Goal: Information Seeking & Learning: Learn about a topic

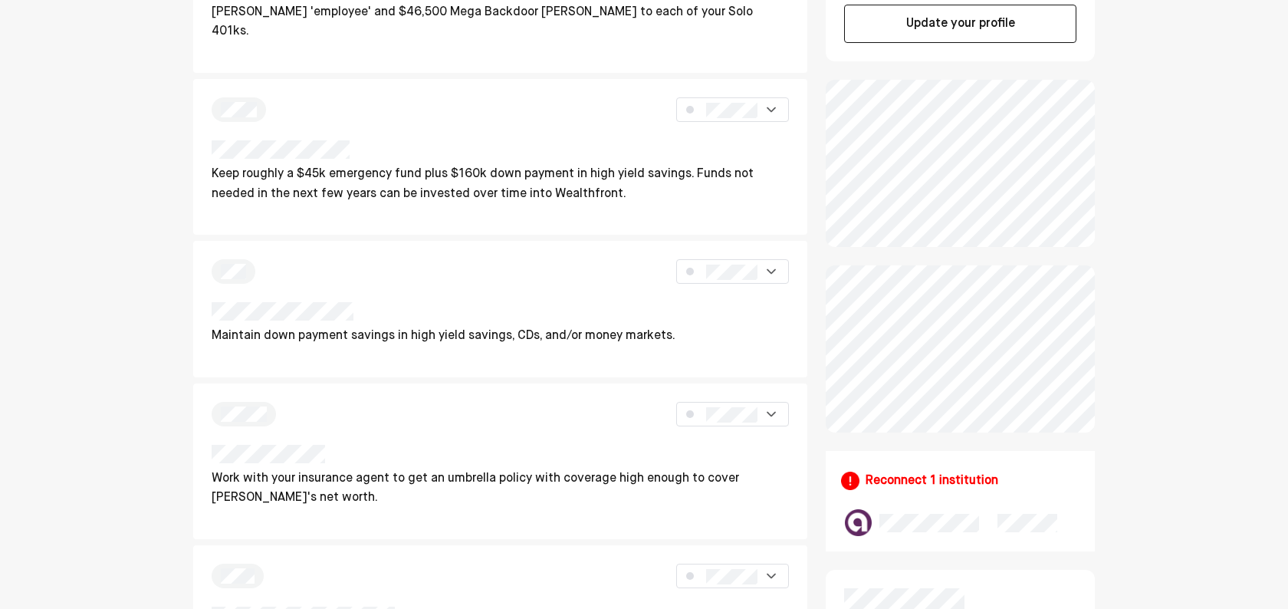
scroll to position [132, 0]
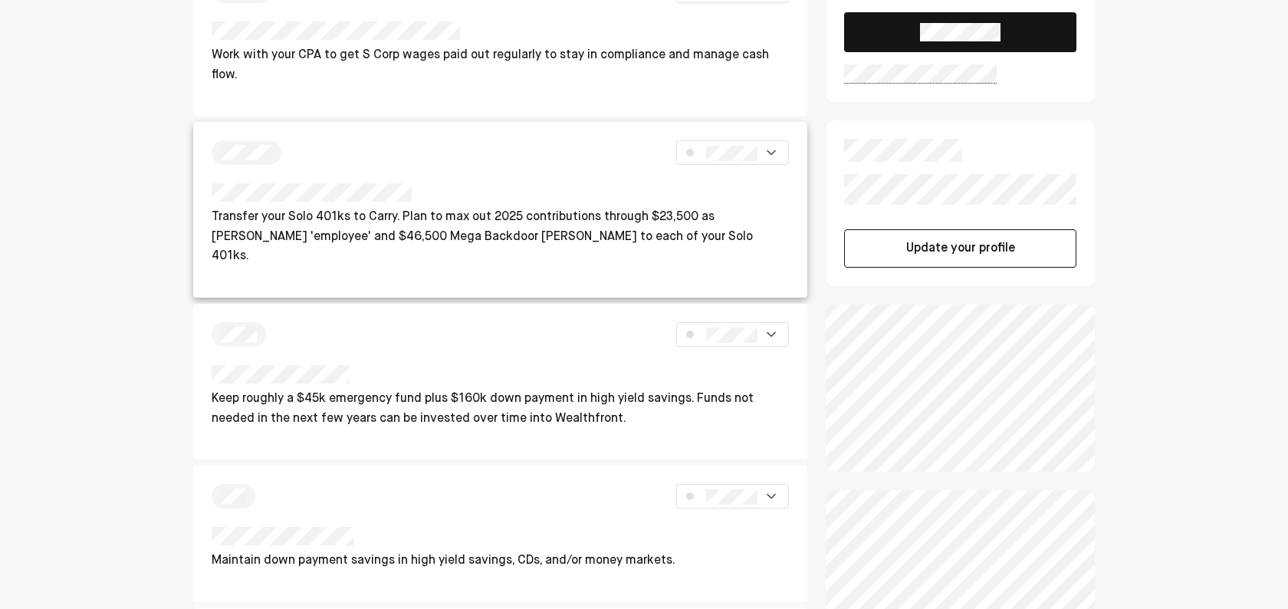
click at [448, 216] on p "Transfer your Solo 401ks to Carry. Plan to max out 2025 contributions through $…" at bounding box center [500, 237] width 577 height 59
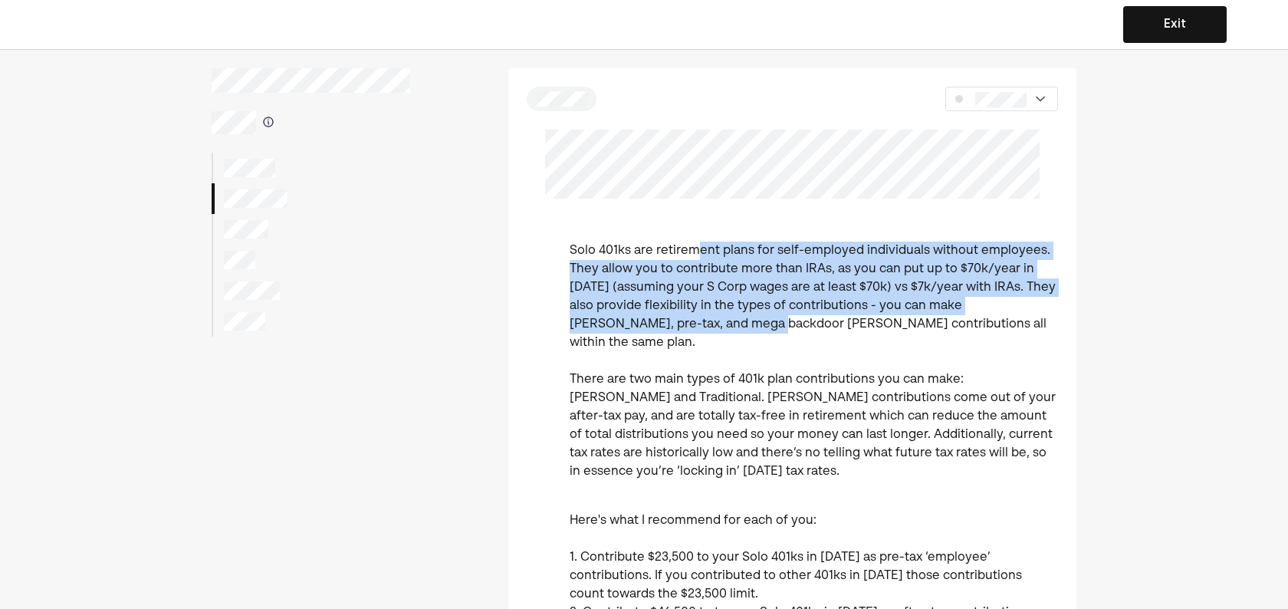
drag, startPoint x: 692, startPoint y: 254, endPoint x: 682, endPoint y: 330, distance: 76.5
click at [682, 330] on p "Solo 401ks are retirement plans for self-employed individuals without employees…" at bounding box center [814, 360] width 488 height 239
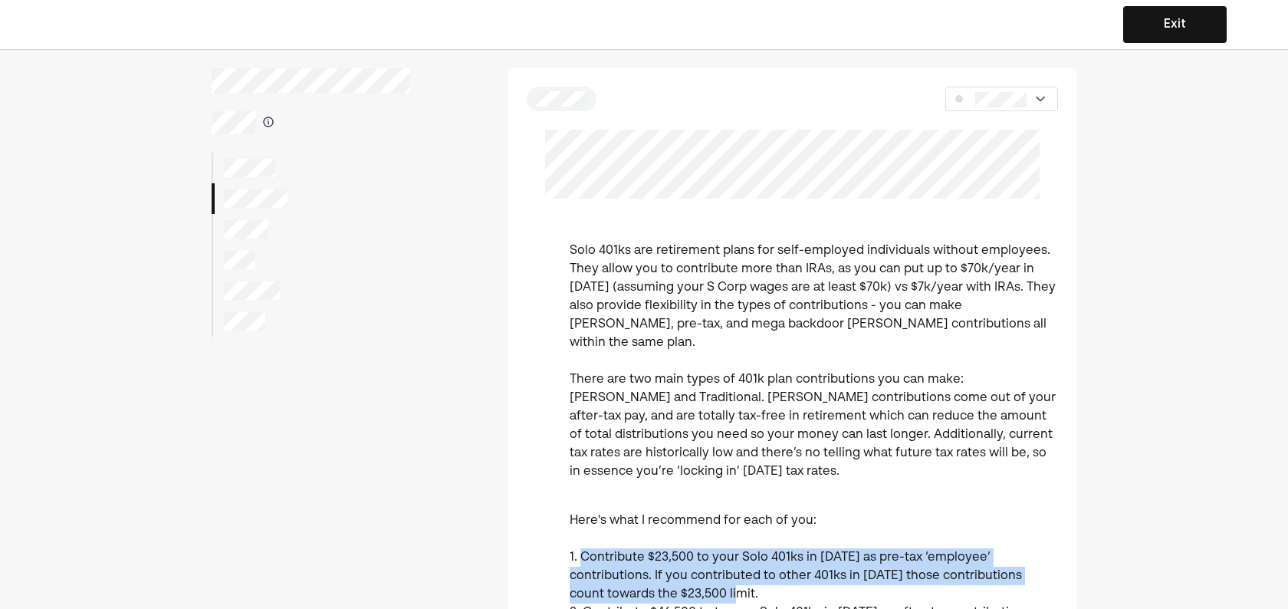
drag, startPoint x: 581, startPoint y: 539, endPoint x: 858, endPoint y: 569, distance: 278.3
click at [858, 569] on p "Here's what I recommend for each of you: 1. Contribute $23,500 to your Solo 401…" at bounding box center [814, 594] width 488 height 202
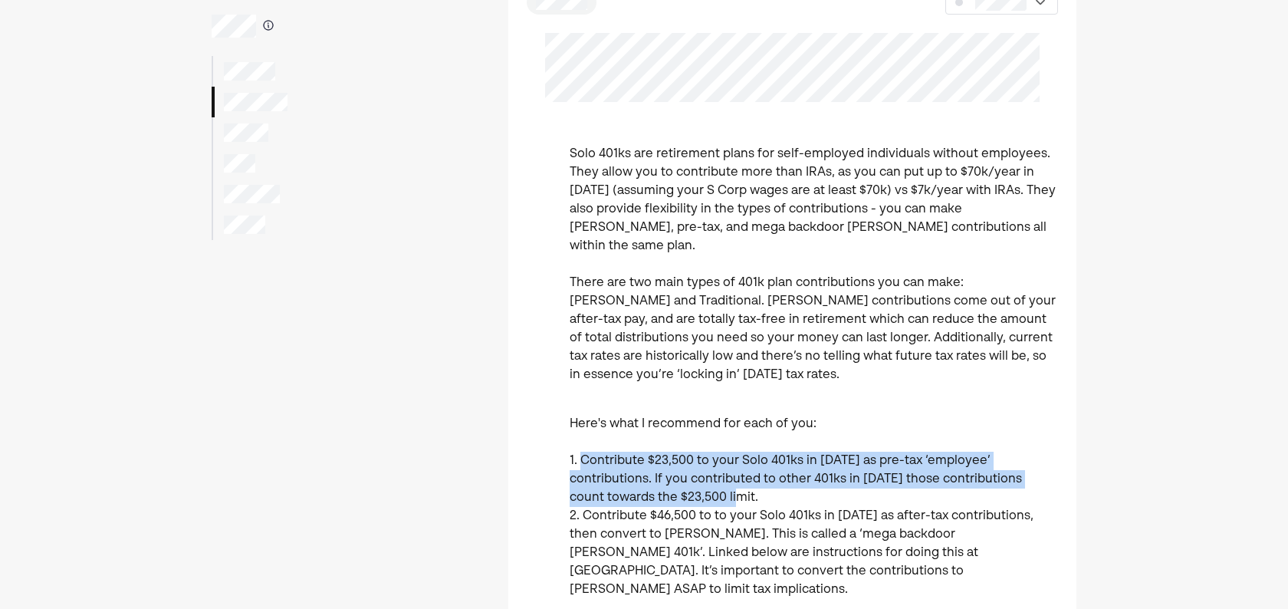
scroll to position [97, 0]
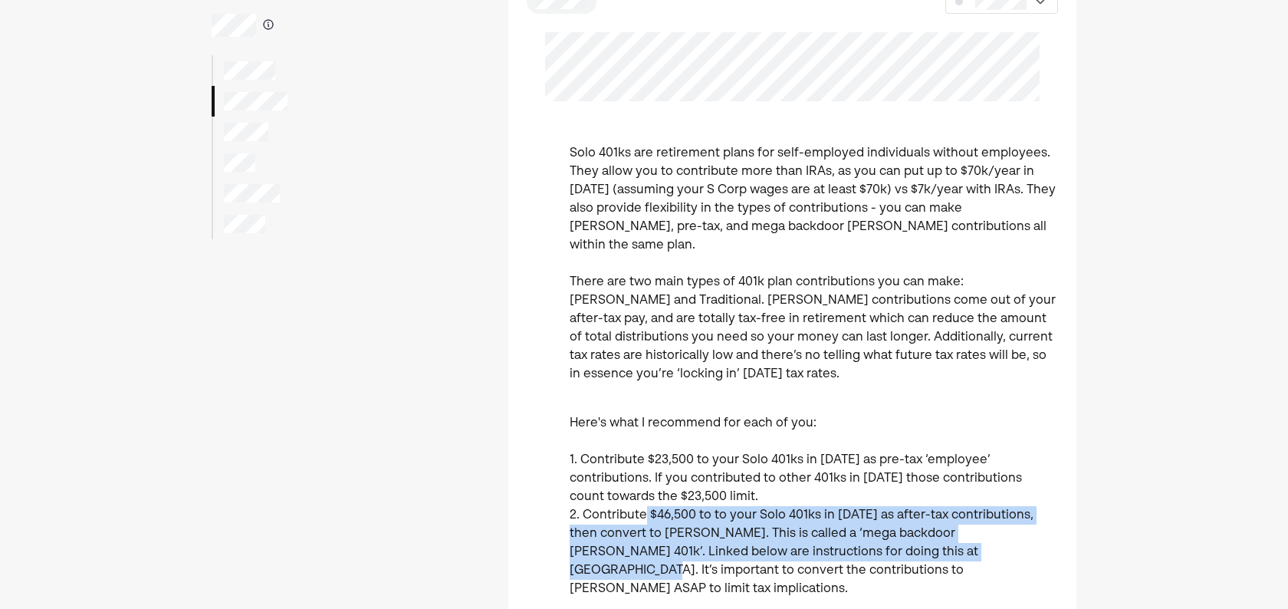
drag, startPoint x: 643, startPoint y: 498, endPoint x: 926, endPoint y: 537, distance: 285.4
click at [926, 537] on p "Here's what I recommend for each of you: 1. Contribute $23,500 to your Solo 401…" at bounding box center [814, 497] width 488 height 202
click at [822, 507] on p "Here's what I recommend for each of you: 1. Contribute $23,500 to your Solo 401…" at bounding box center [814, 497] width 488 height 202
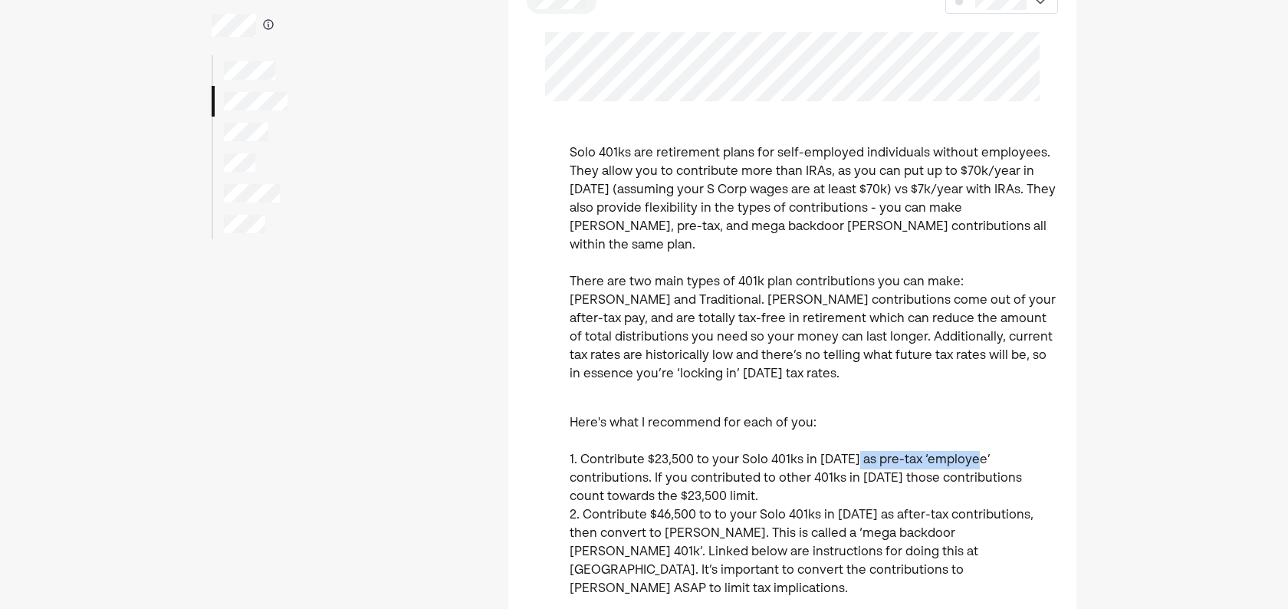
drag, startPoint x: 854, startPoint y: 442, endPoint x: 970, endPoint y: 450, distance: 116.8
click at [970, 450] on p "Here's what I recommend for each of you: 1. Contribute $23,500 to your Solo 401…" at bounding box center [814, 497] width 488 height 202
click at [853, 471] on p "Here's what I recommend for each of you: 1. Contribute $23,500 to your Solo 401…" at bounding box center [814, 497] width 488 height 202
